Goal: Complete application form

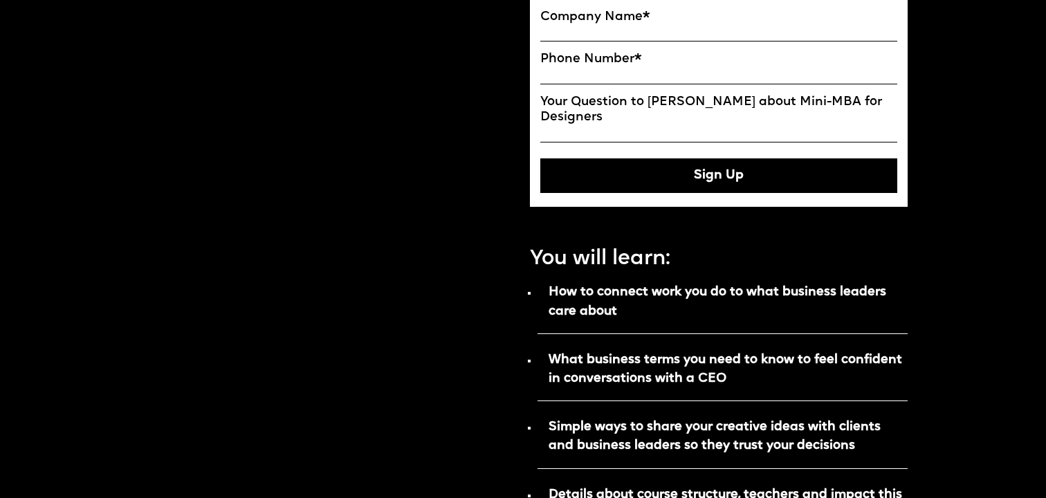
scroll to position [600, 0]
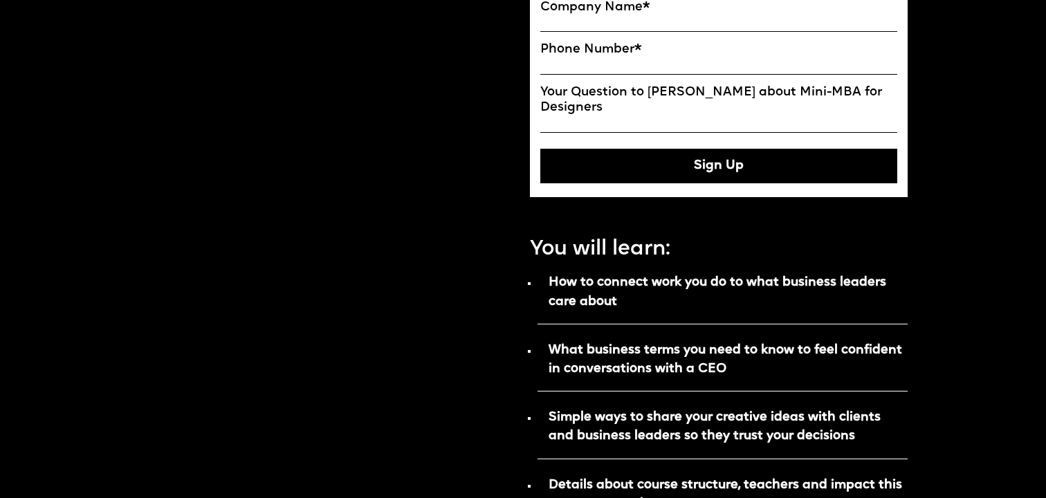
click at [507, 326] on div "Hosted by Future London Academy, Executive School for Creatives" at bounding box center [327, 359] width 378 height 1751
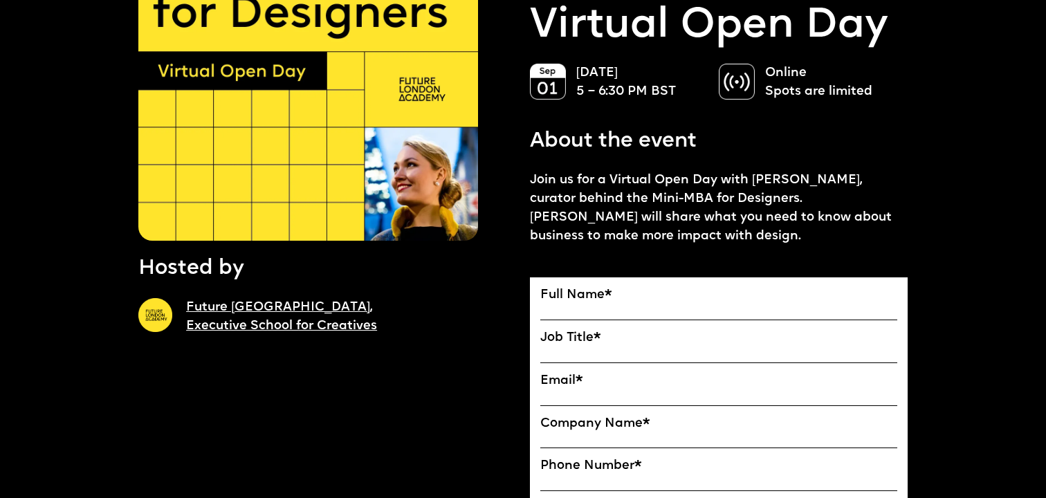
scroll to position [367, 0]
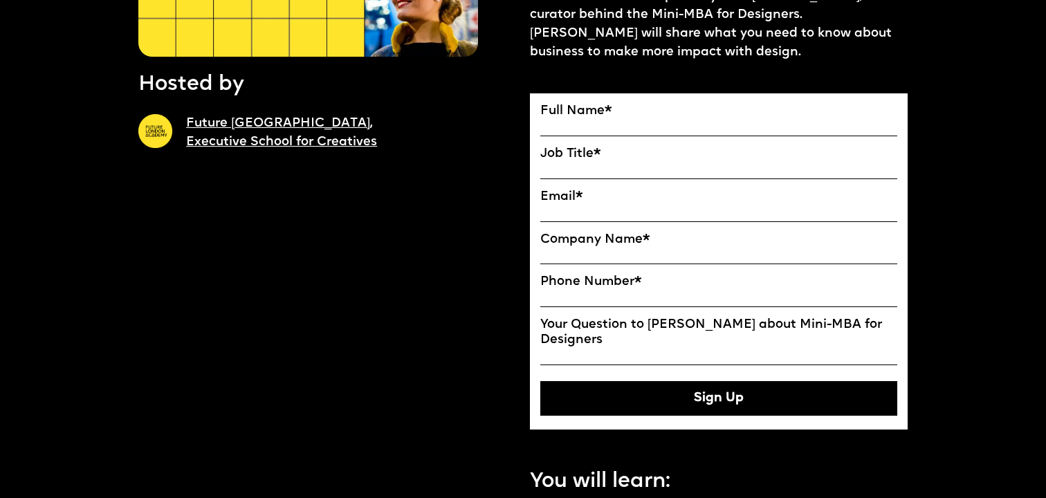
click at [645, 127] on input "Full Name" at bounding box center [718, 127] width 357 height 17
type input "**********"
click at [611, 186] on div "**********" at bounding box center [718, 259] width 357 height 311
click at [611, 196] on label "Email *" at bounding box center [718, 197] width 357 height 15
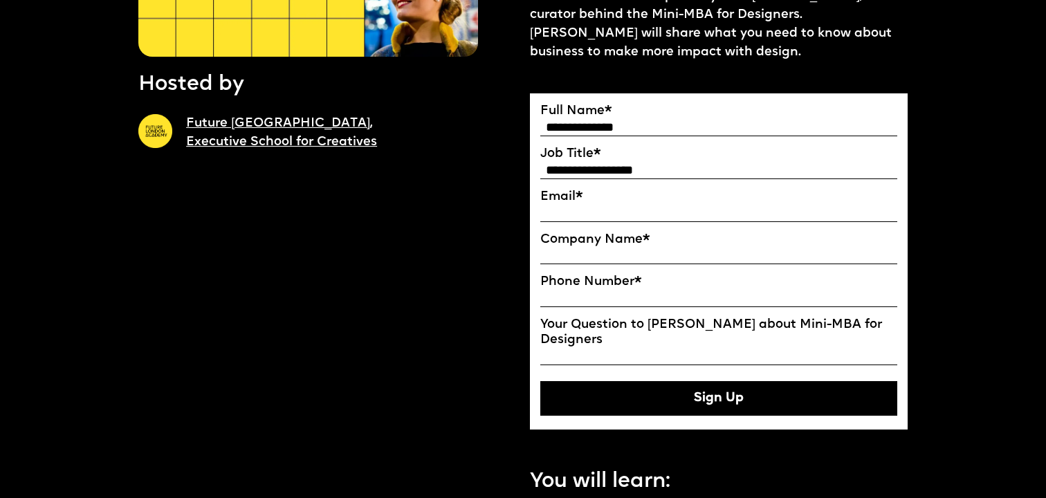
click at [0, 0] on input "Email*" at bounding box center [0, 0] width 0 height 0
click at [611, 205] on input "Email*" at bounding box center [718, 213] width 357 height 17
type input "**********"
click at [567, 248] on input "Company Name" at bounding box center [718, 255] width 357 height 17
type input "**"
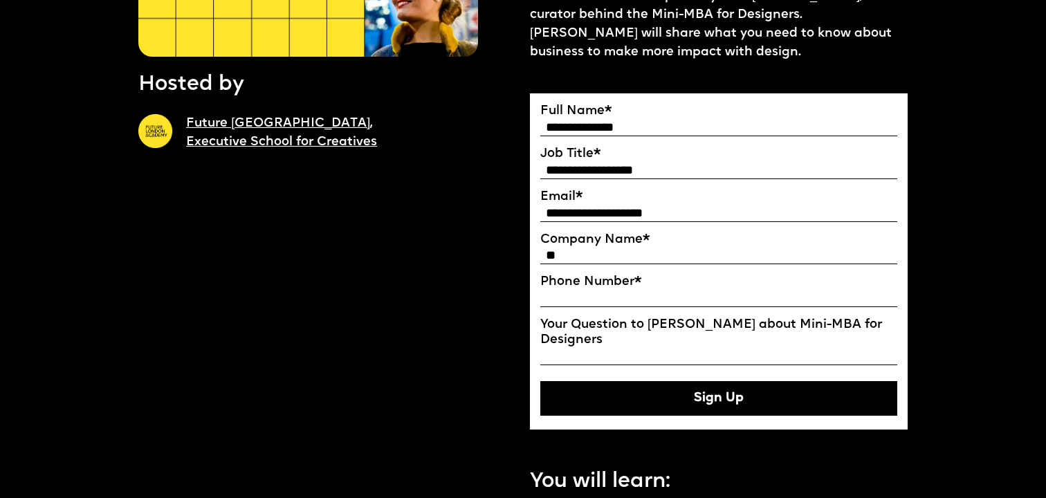
click at [583, 298] on input "Phone Number *" at bounding box center [718, 298] width 357 height 17
type input "*"
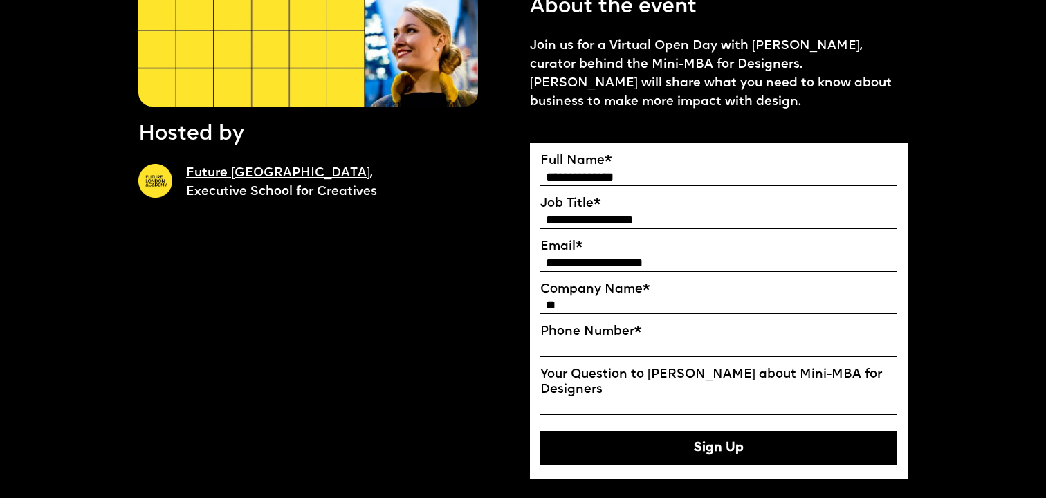
scroll to position [315, 0]
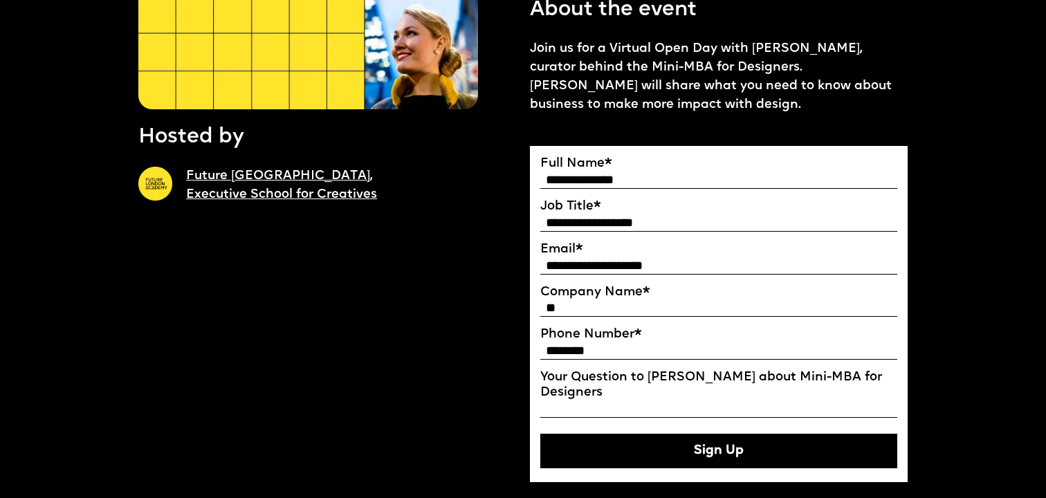
type input "********"
click at [725, 412] on input "Your Question to [PERSON_NAME] about Mini-MBA for Designers" at bounding box center [718, 409] width 357 height 17
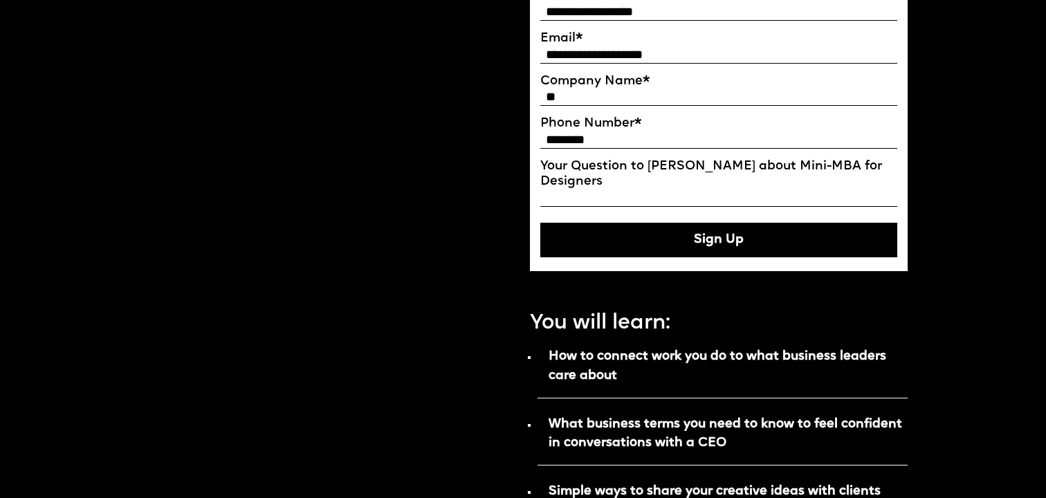
scroll to position [528, 0]
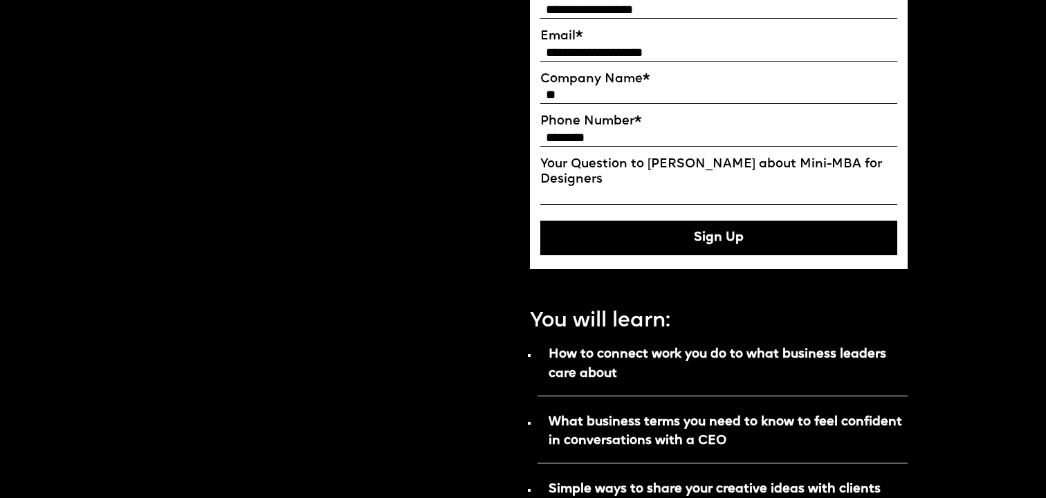
click at [771, 230] on button "Sign Up" at bounding box center [718, 238] width 357 height 35
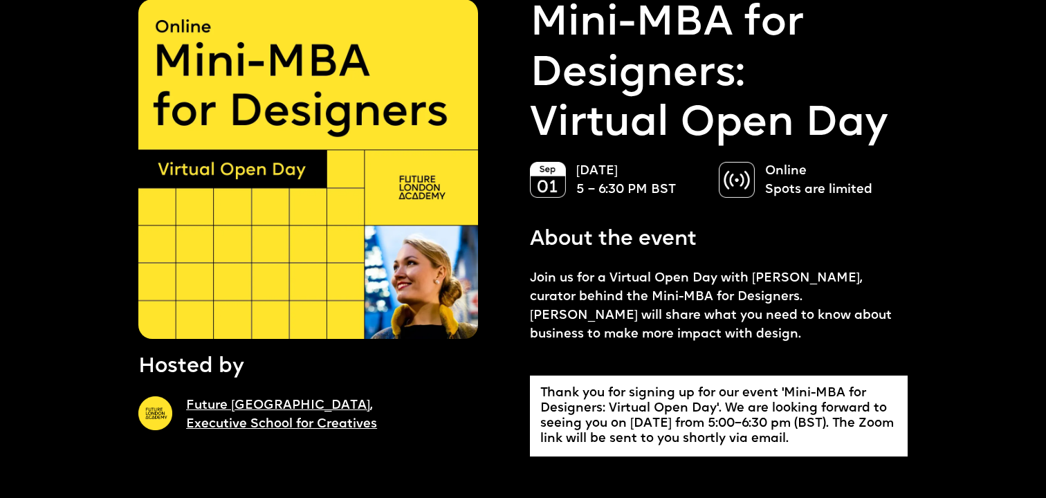
scroll to position [68, 0]
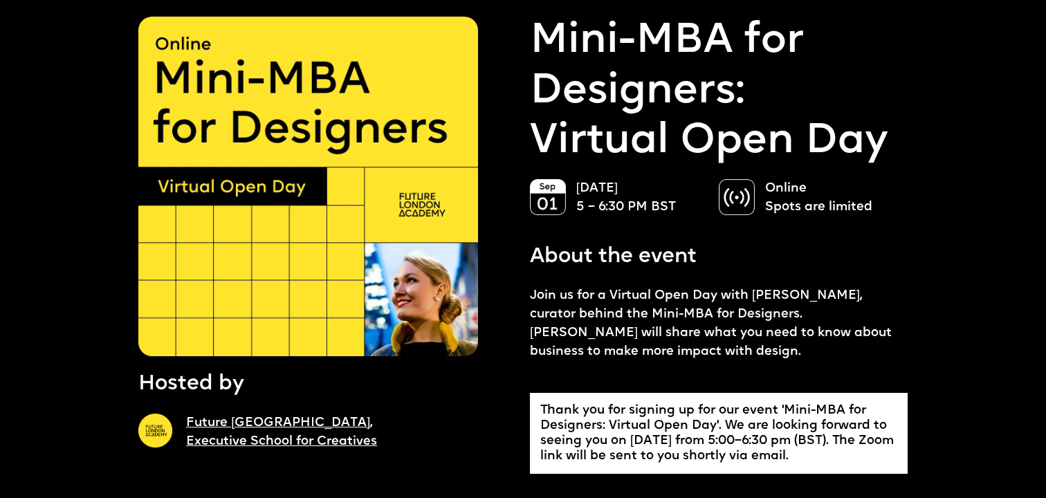
click at [300, 406] on div "Future [GEOGRAPHIC_DATA], Executive School for Creatives" at bounding box center [327, 438] width 378 height 77
click at [300, 432] on p "Future [GEOGRAPHIC_DATA], Executive School for Creatives" at bounding box center [351, 432] width 330 height 37
click at [302, 419] on link "Future [GEOGRAPHIC_DATA], Executive School for Creatives" at bounding box center [281, 433] width 191 height 32
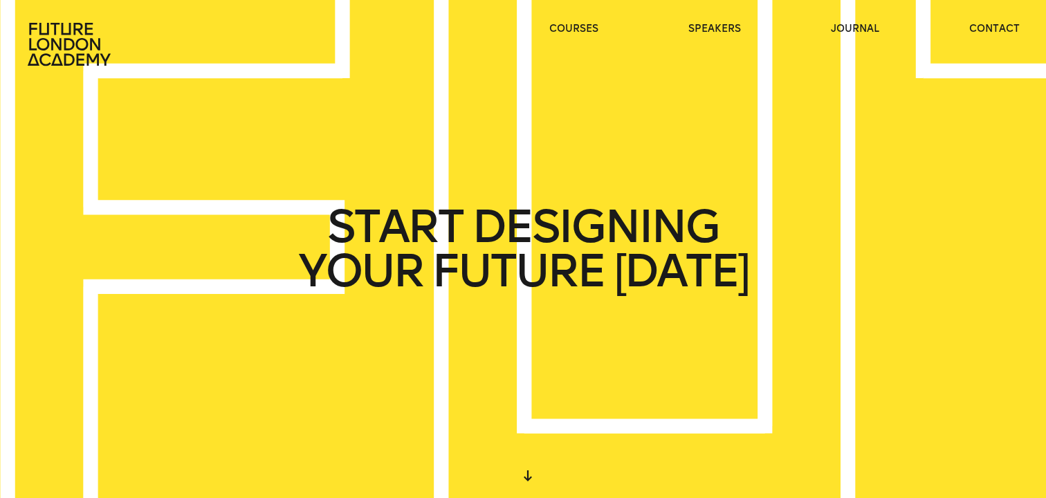
click at [585, 39] on ul "courses speakers journal contact" at bounding box center [784, 44] width 471 height 44
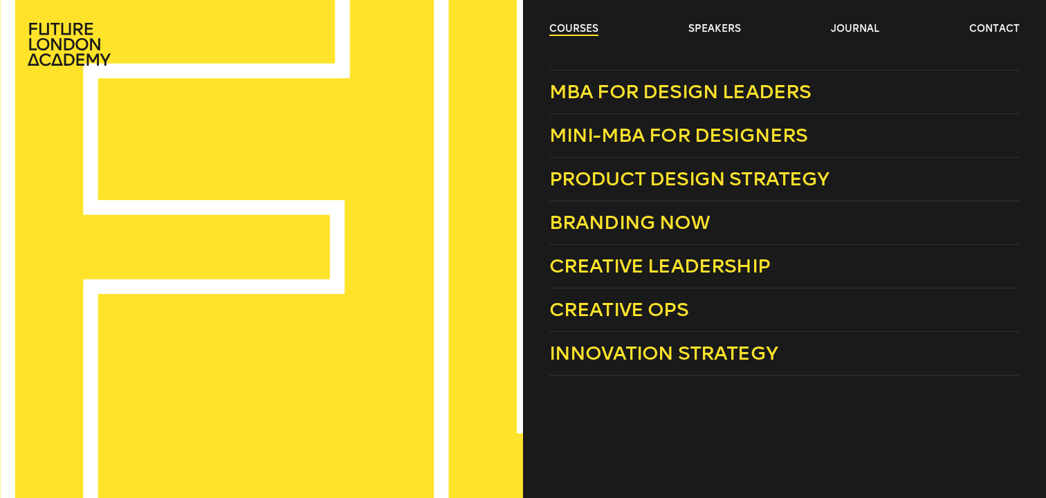
click at [585, 26] on link "courses" at bounding box center [573, 29] width 49 height 14
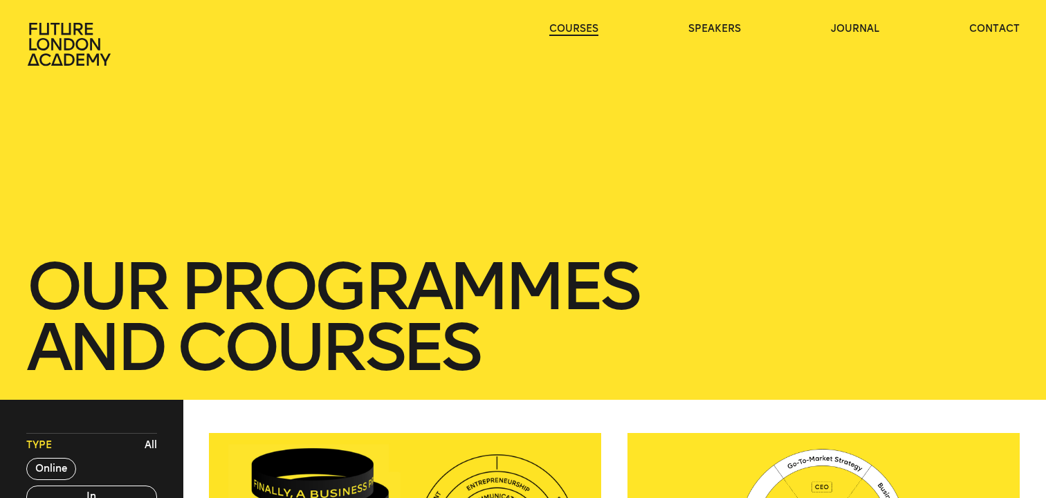
click at [585, 26] on link "courses" at bounding box center [573, 29] width 49 height 14
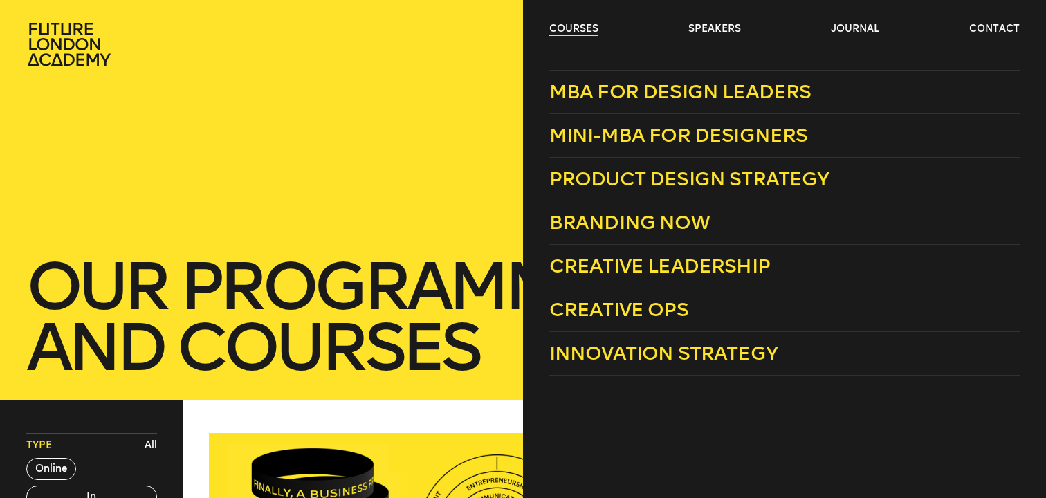
click at [581, 28] on link "courses" at bounding box center [573, 29] width 49 height 14
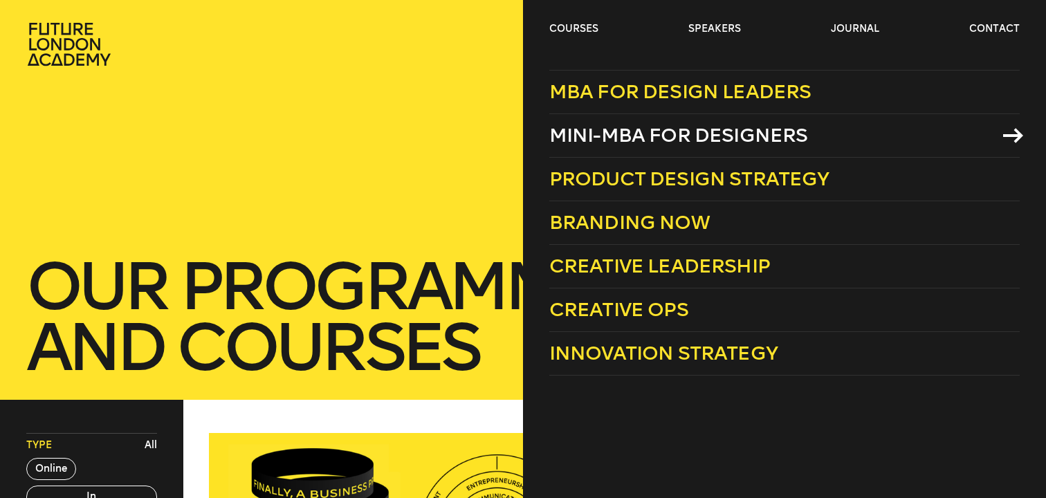
click at [766, 140] on span "Mini-MBA for Designers" at bounding box center [678, 135] width 259 height 23
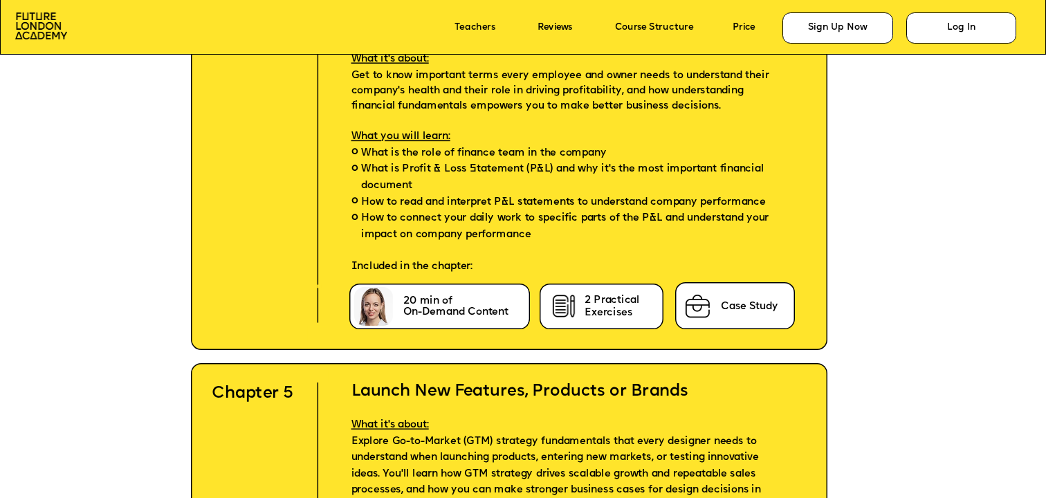
scroll to position [4402, 0]
